Goal: Find specific page/section: Find specific page/section

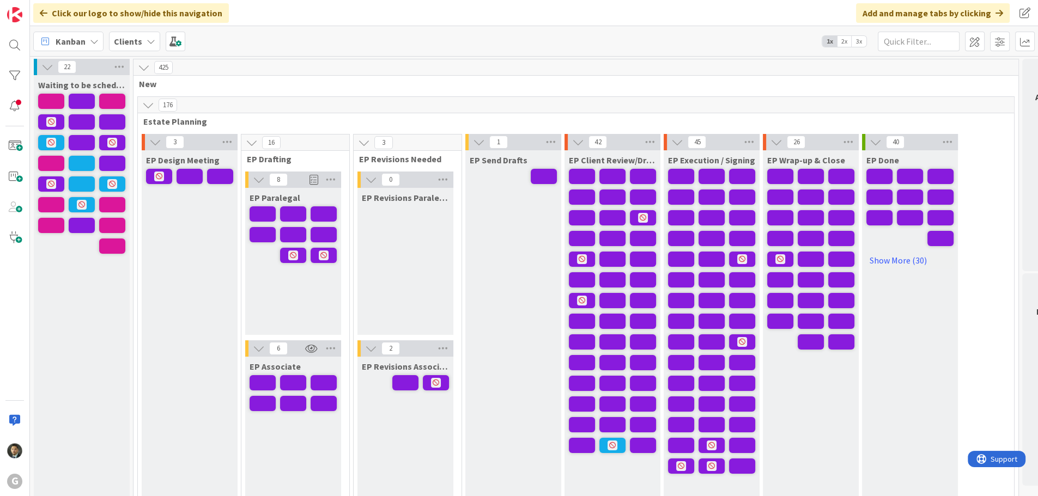
scroll to position [926, 0]
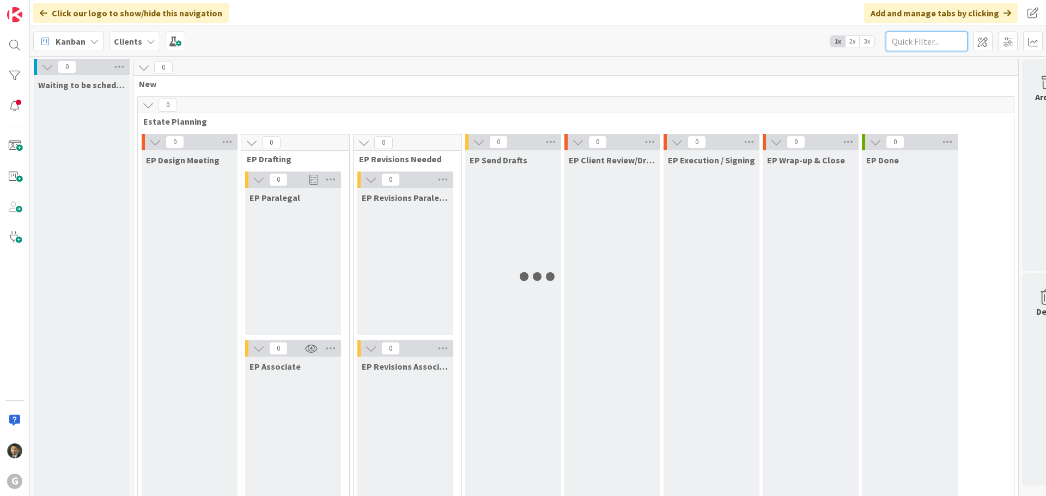
click at [892, 38] on input "text" at bounding box center [927, 42] width 82 height 20
type input "[PERSON_NAME]"
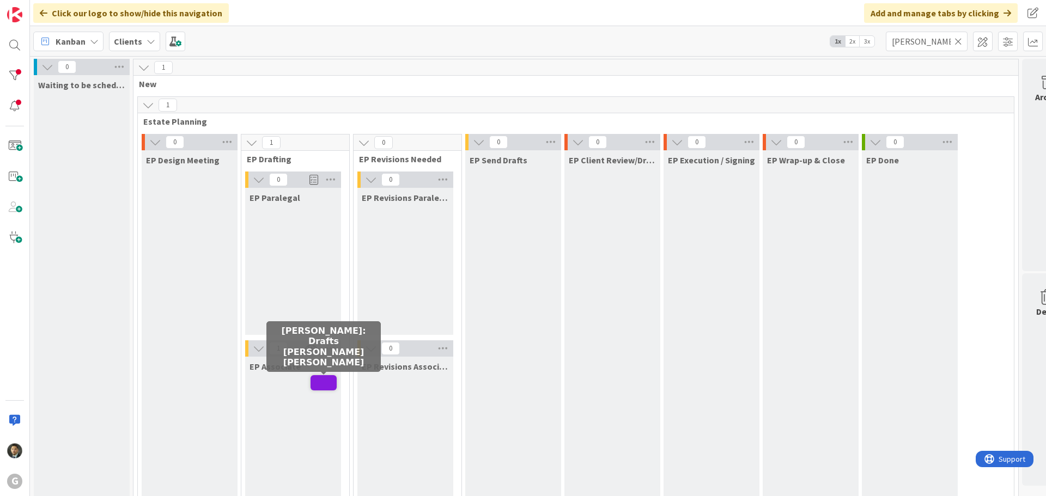
click at [313, 384] on span at bounding box center [324, 382] width 26 height 15
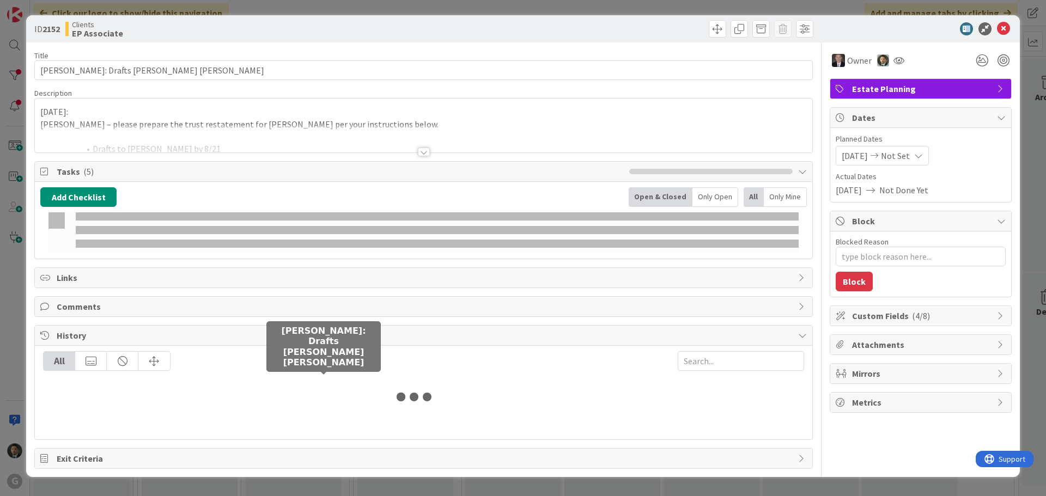
type textarea "x"
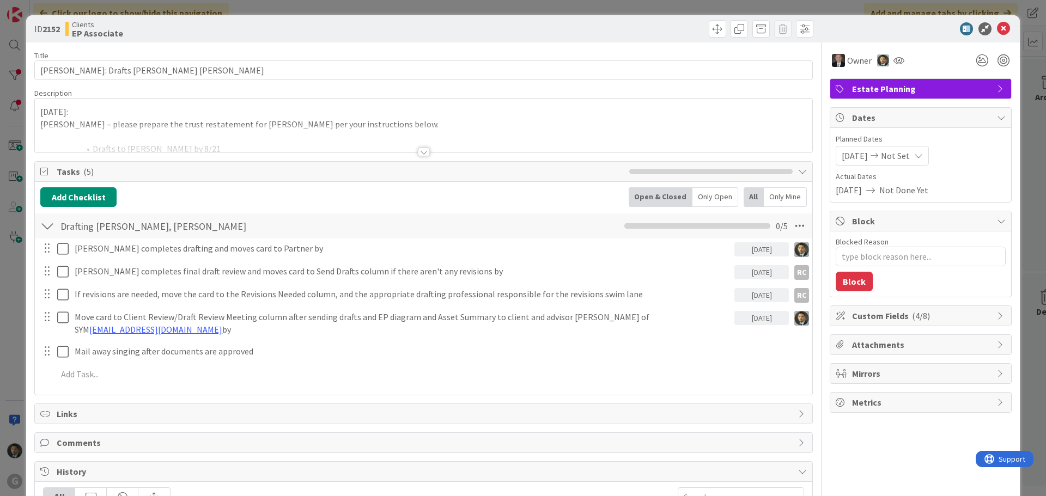
click at [423, 153] on div at bounding box center [424, 152] width 12 height 9
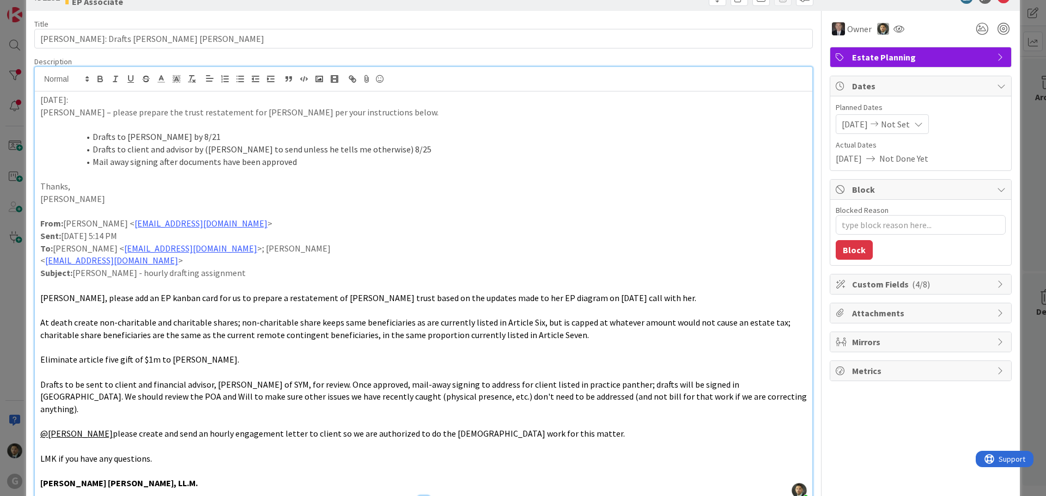
scroll to position [54, 0]
